Goal: Transaction & Acquisition: Purchase product/service

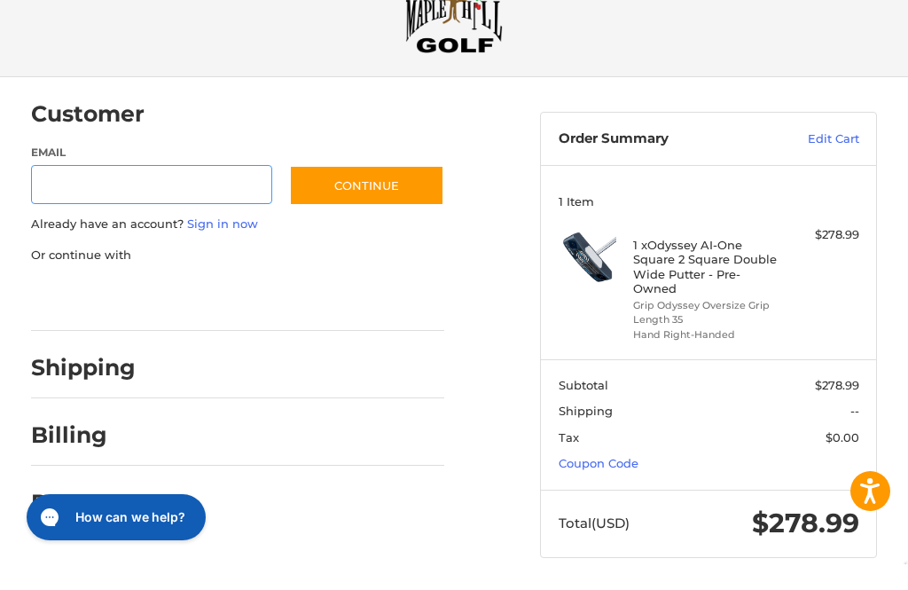
scroll to position [62, 0]
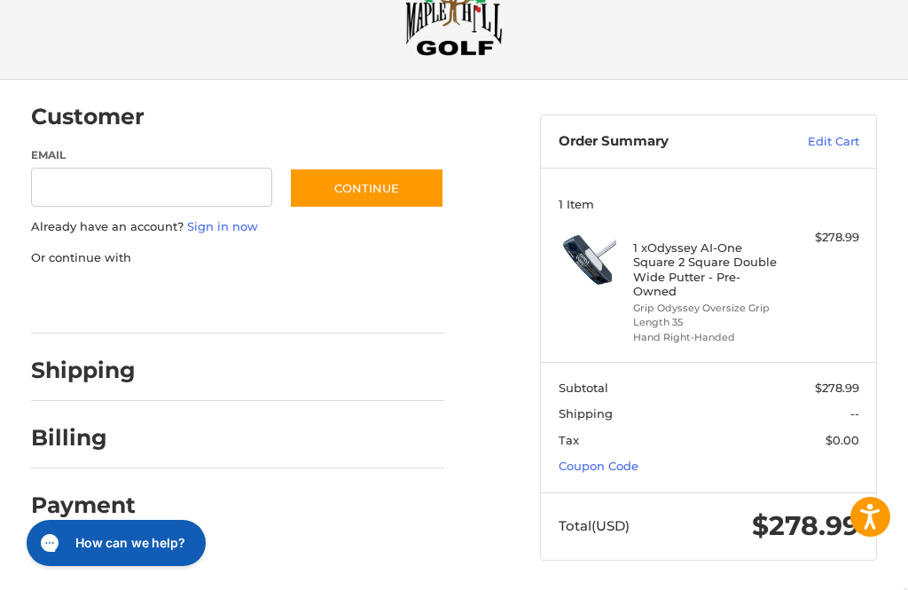
click at [190, 381] on div at bounding box center [299, 375] width 292 height 22
click at [95, 374] on h2 "Shipping" at bounding box center [83, 371] width 105 height 28
click at [51, 180] on input "Email" at bounding box center [151, 188] width 241 height 40
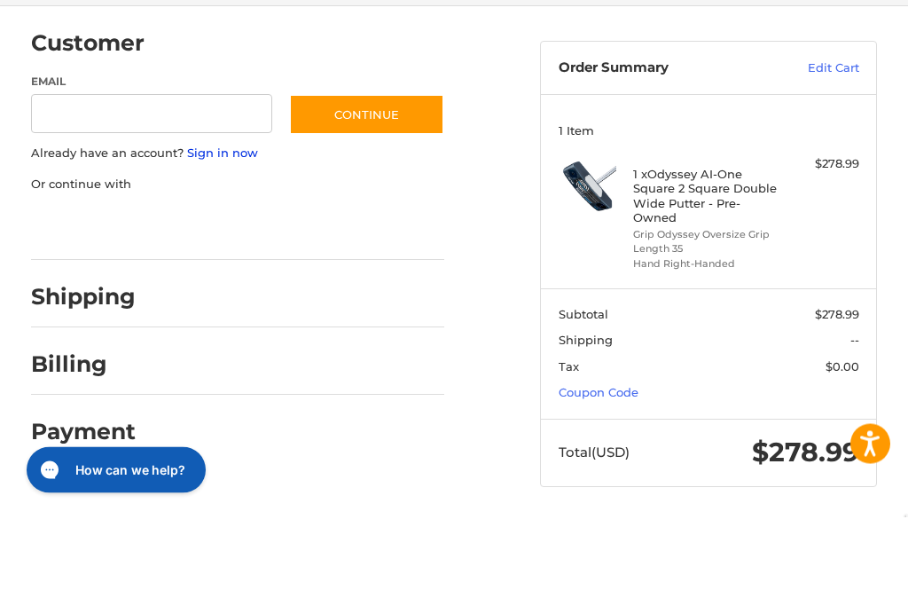
click at [239, 219] on link "Sign in now" at bounding box center [222, 226] width 71 height 14
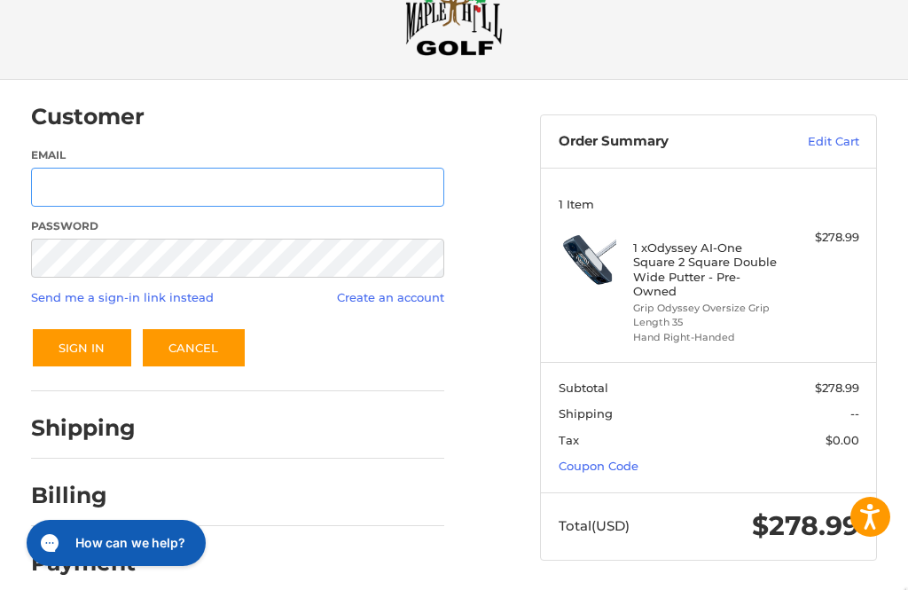
click at [62, 192] on input "Email" at bounding box center [238, 188] width 414 height 40
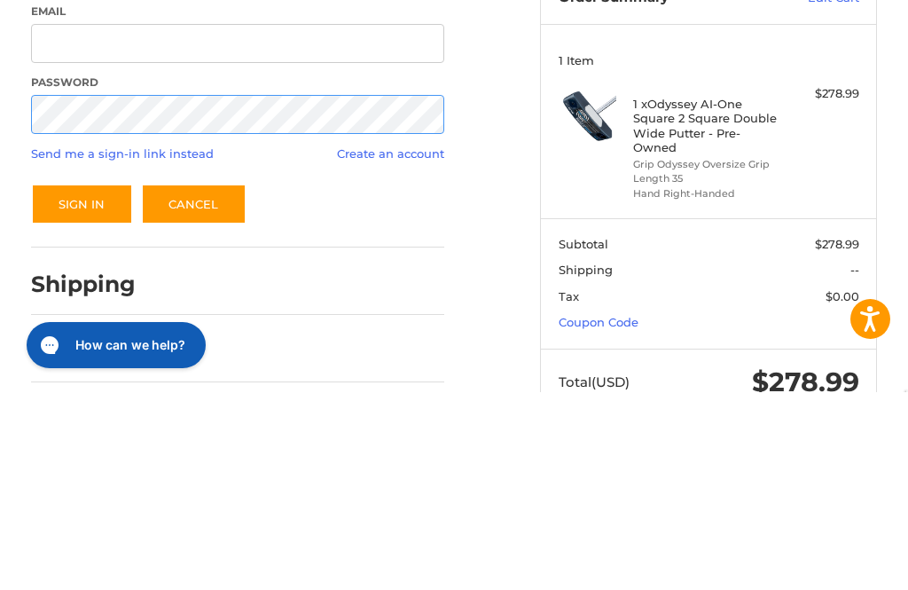
scroll to position [0, 0]
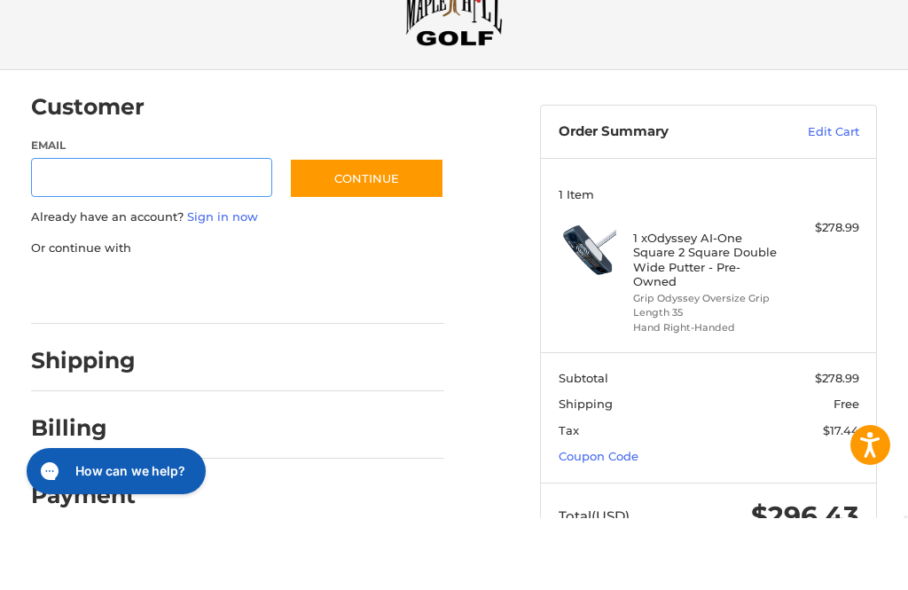
scroll to position [62, 0]
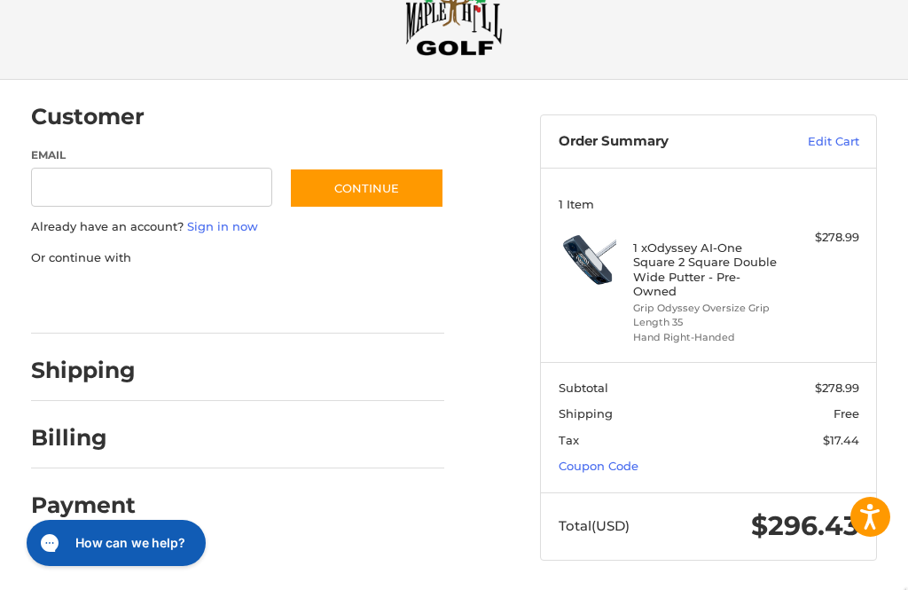
click at [620, 463] on link "Coupon Code" at bounding box center [599, 466] width 80 height 14
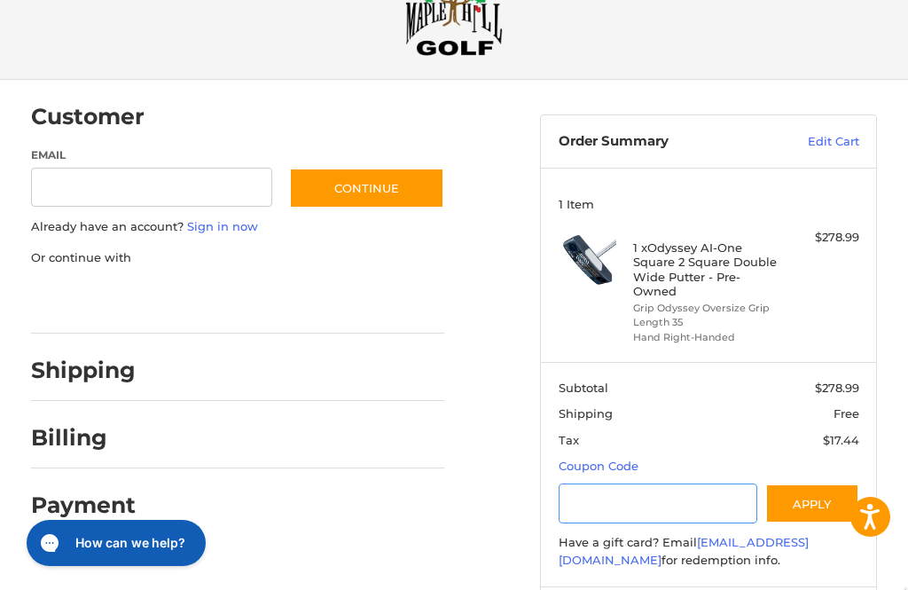
click at [628, 499] on input "Gift Certificate or Coupon Code" at bounding box center [658, 503] width 199 height 40
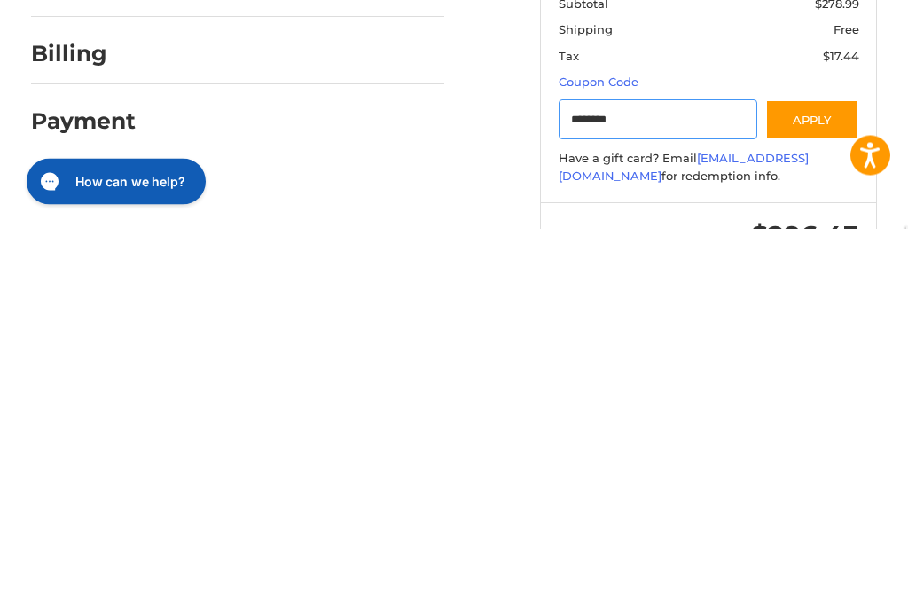
type input "********"
click at [819, 461] on button "Apply" at bounding box center [813, 481] width 94 height 40
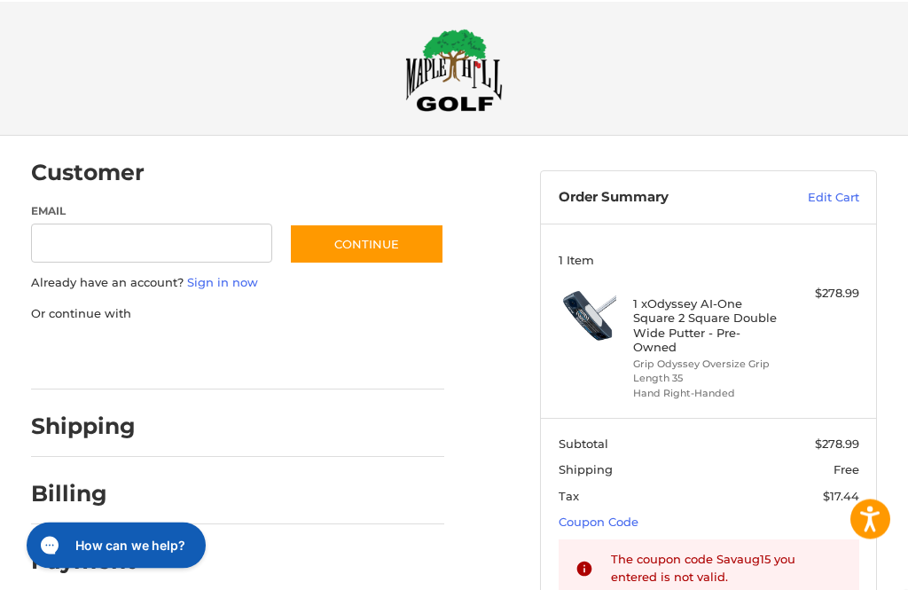
scroll to position [0, 0]
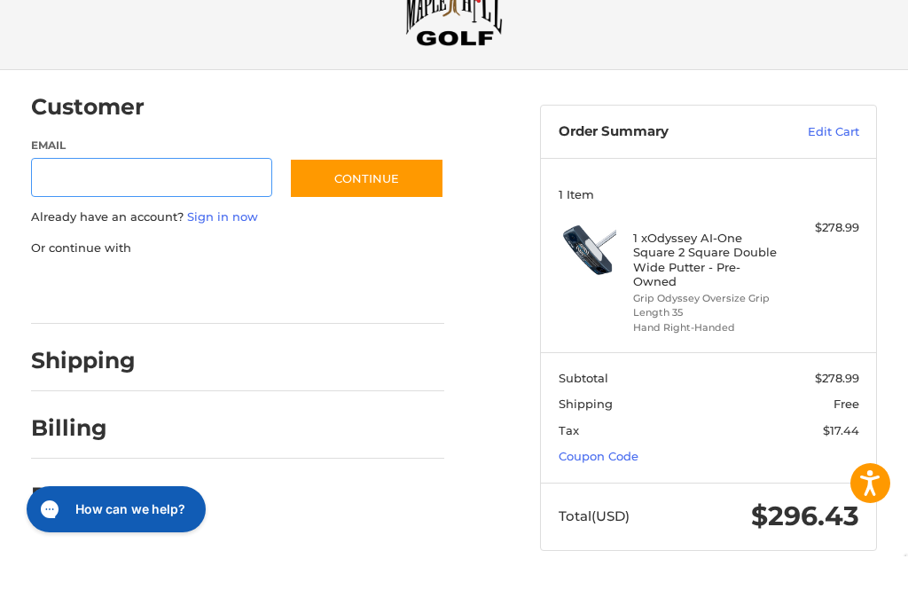
scroll to position [62, 0]
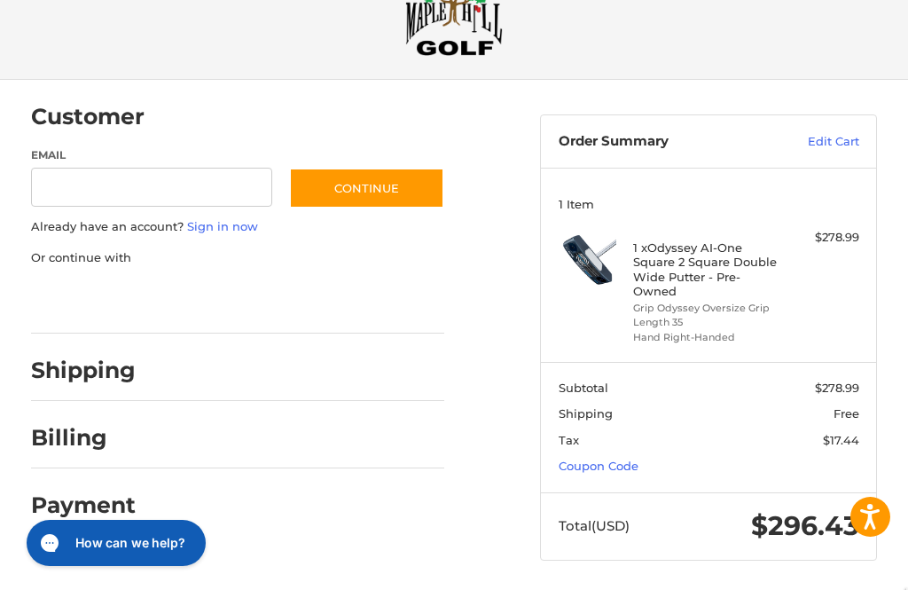
click at [630, 465] on link "Coupon Code" at bounding box center [599, 466] width 80 height 14
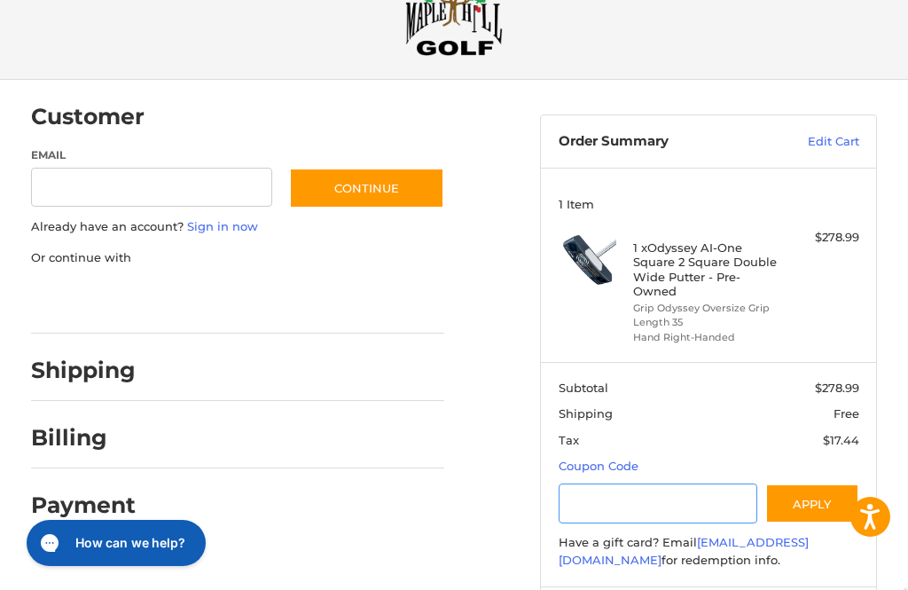
click at [609, 499] on input "Gift Certificate or Coupon Code" at bounding box center [658, 503] width 199 height 40
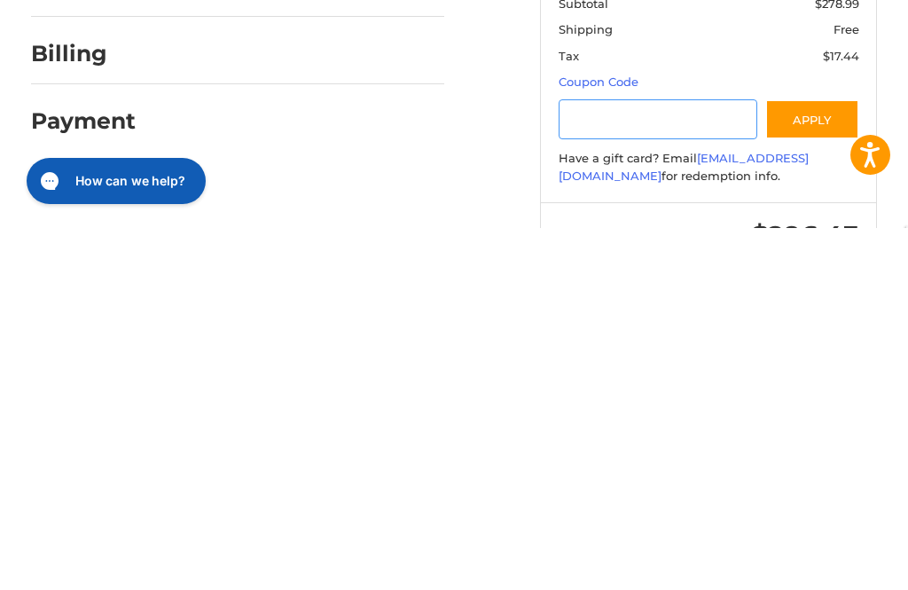
paste input "*********"
type input "*********"
click at [815, 461] on button "Apply" at bounding box center [813, 481] width 94 height 40
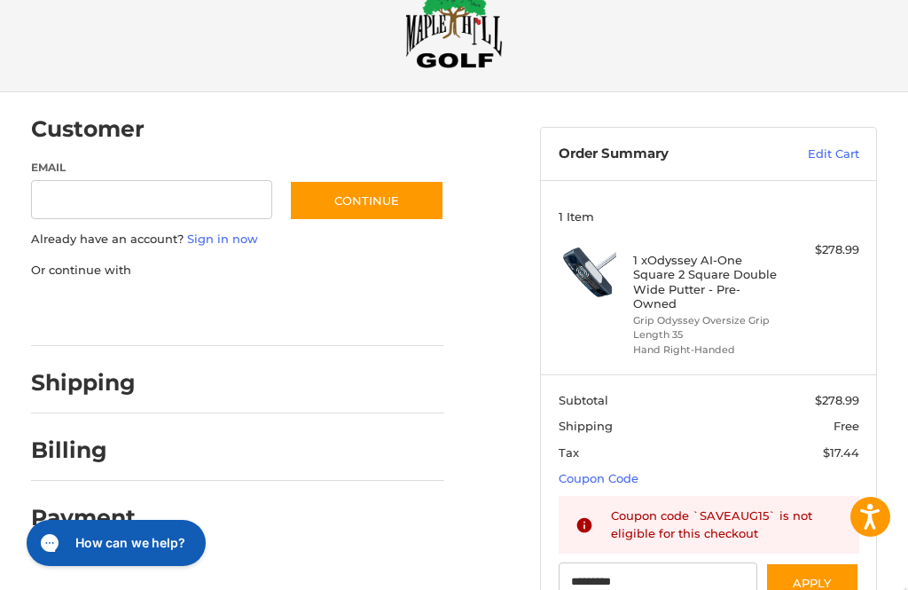
scroll to position [0, 0]
